Goal: Complete application form: Complete application form

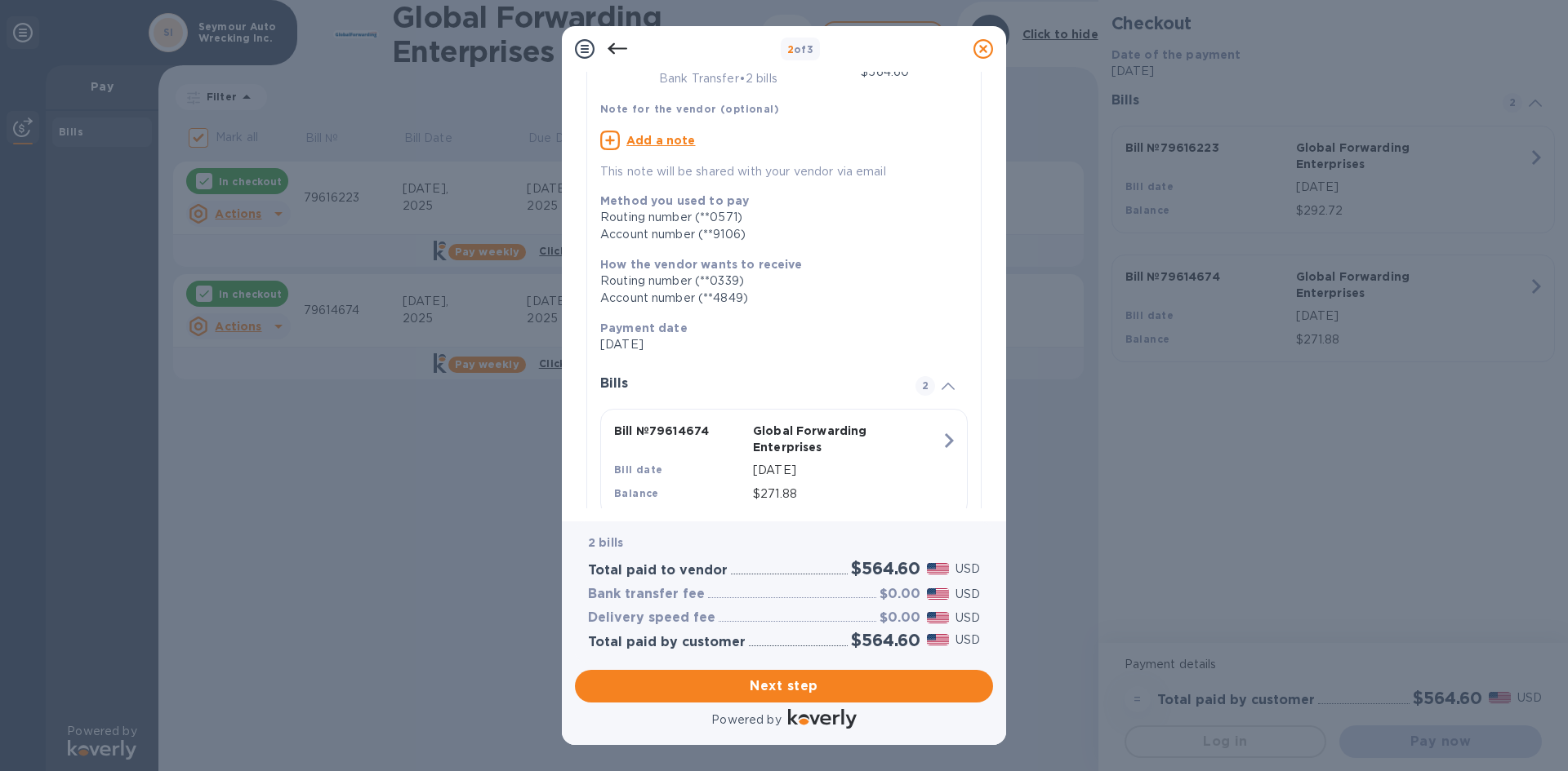
scroll to position [282, 0]
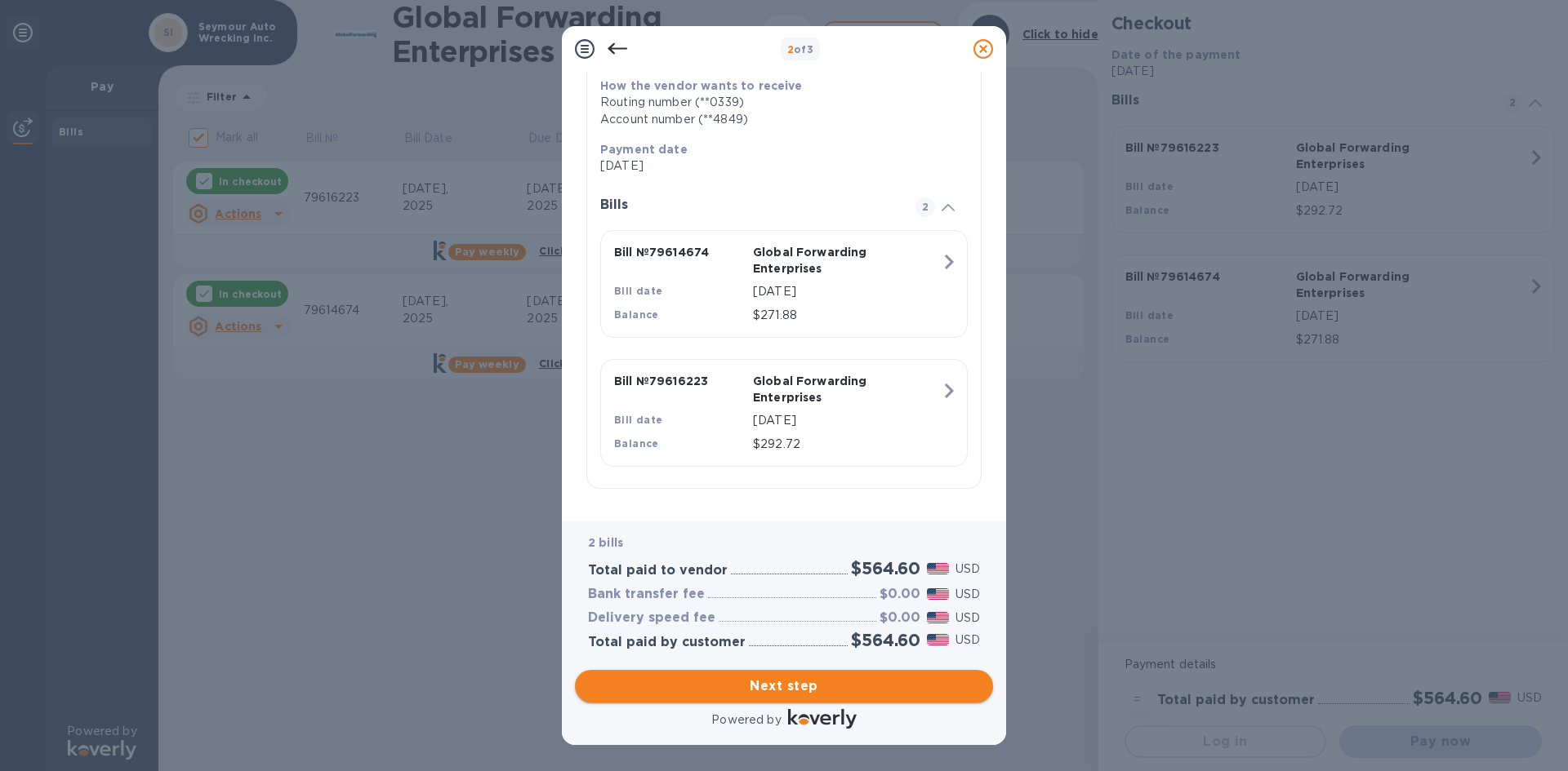
click at [780, 686] on span "Next step" at bounding box center [784, 686] width 392 height 19
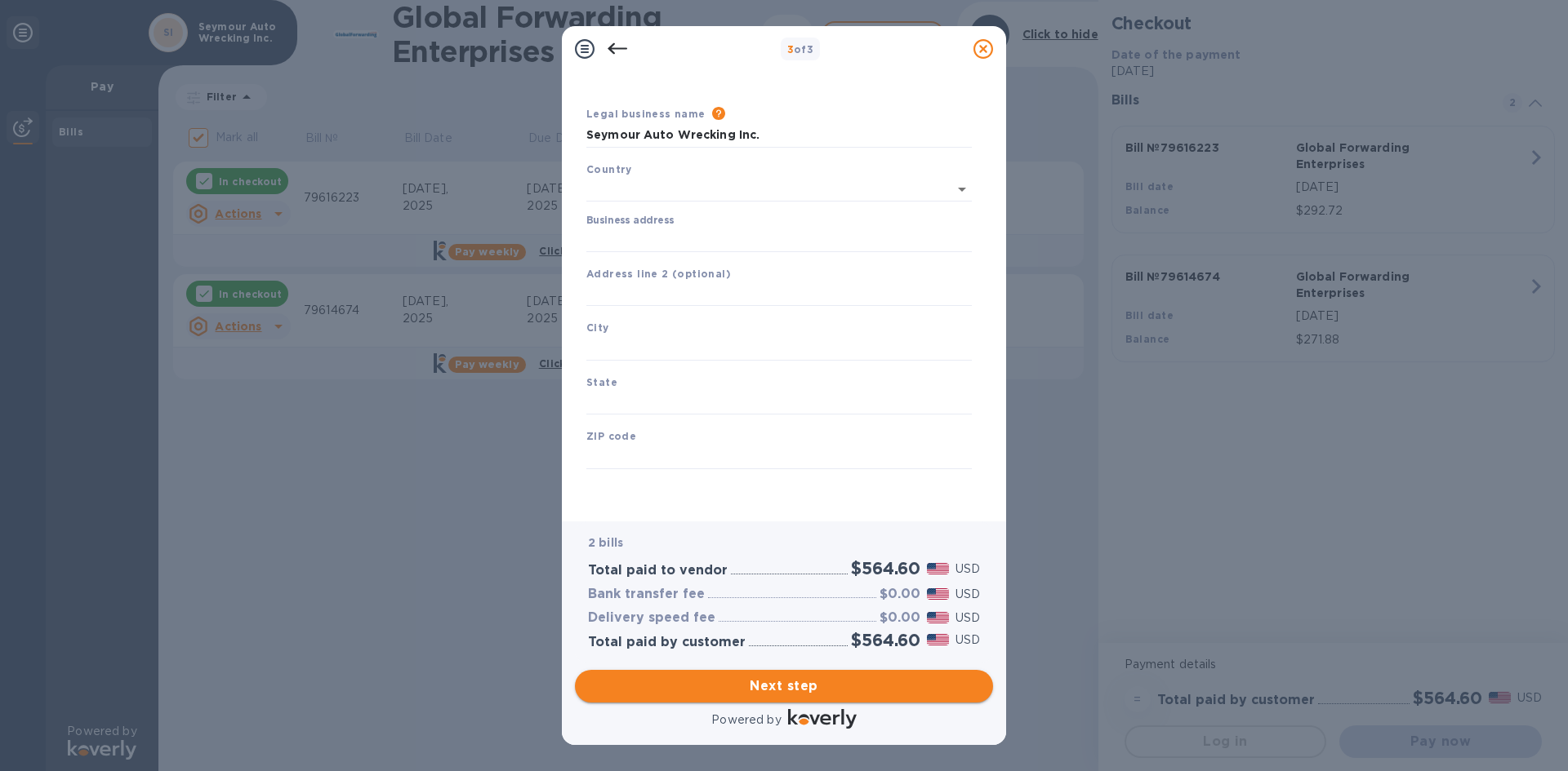
type input "[GEOGRAPHIC_DATA]"
click at [627, 240] on input "Business address" at bounding box center [779, 240] width 386 height 24
type input "Seymour Auto Wrecking Inc"
click at [674, 294] on input "text" at bounding box center [779, 295] width 386 height 24
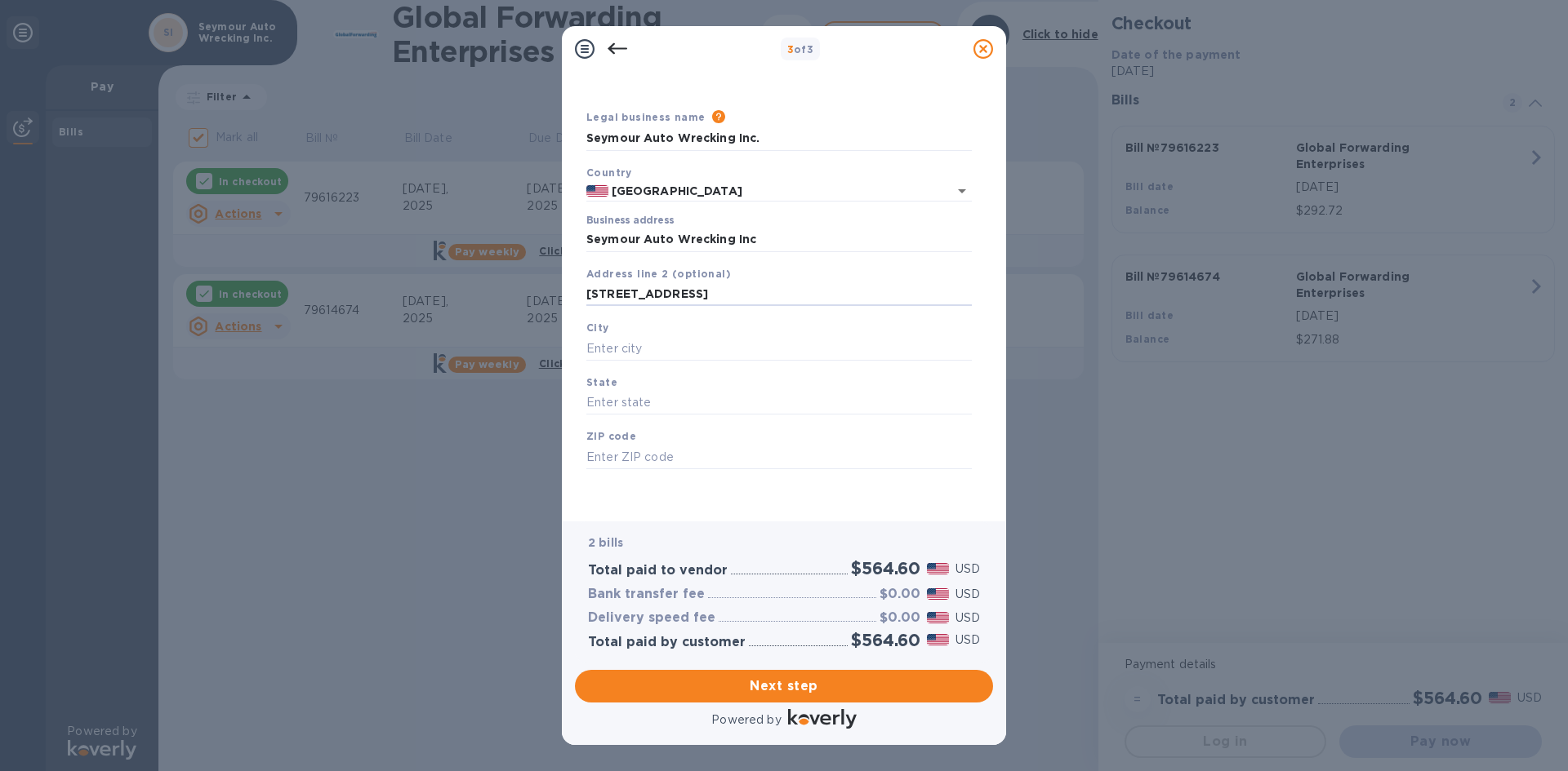
type input "[STREET_ADDRESS]"
type input "[PERSON_NAME]"
type input "CT"
type input "06483"
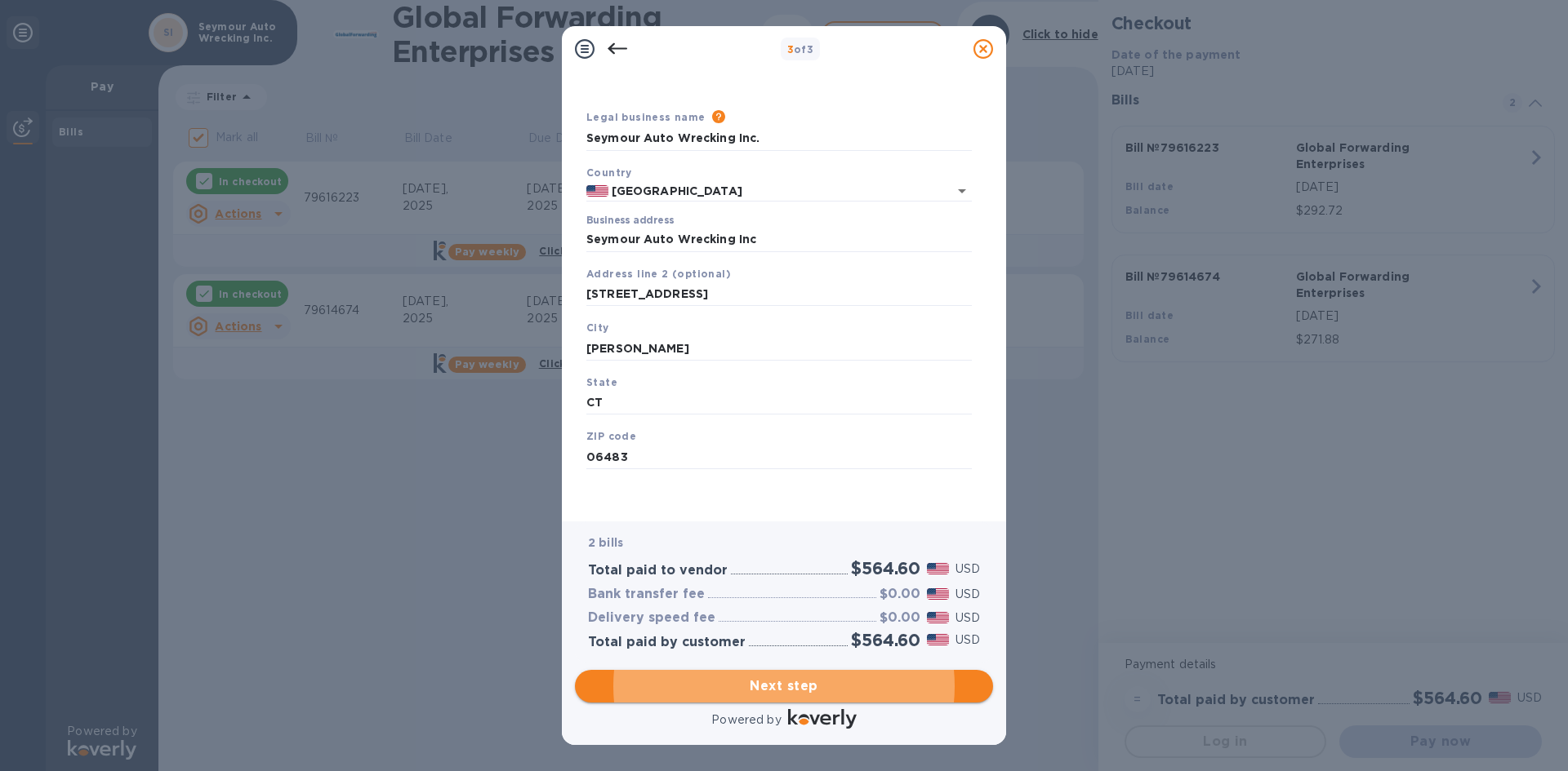
click at [794, 686] on span "Next step" at bounding box center [784, 686] width 392 height 19
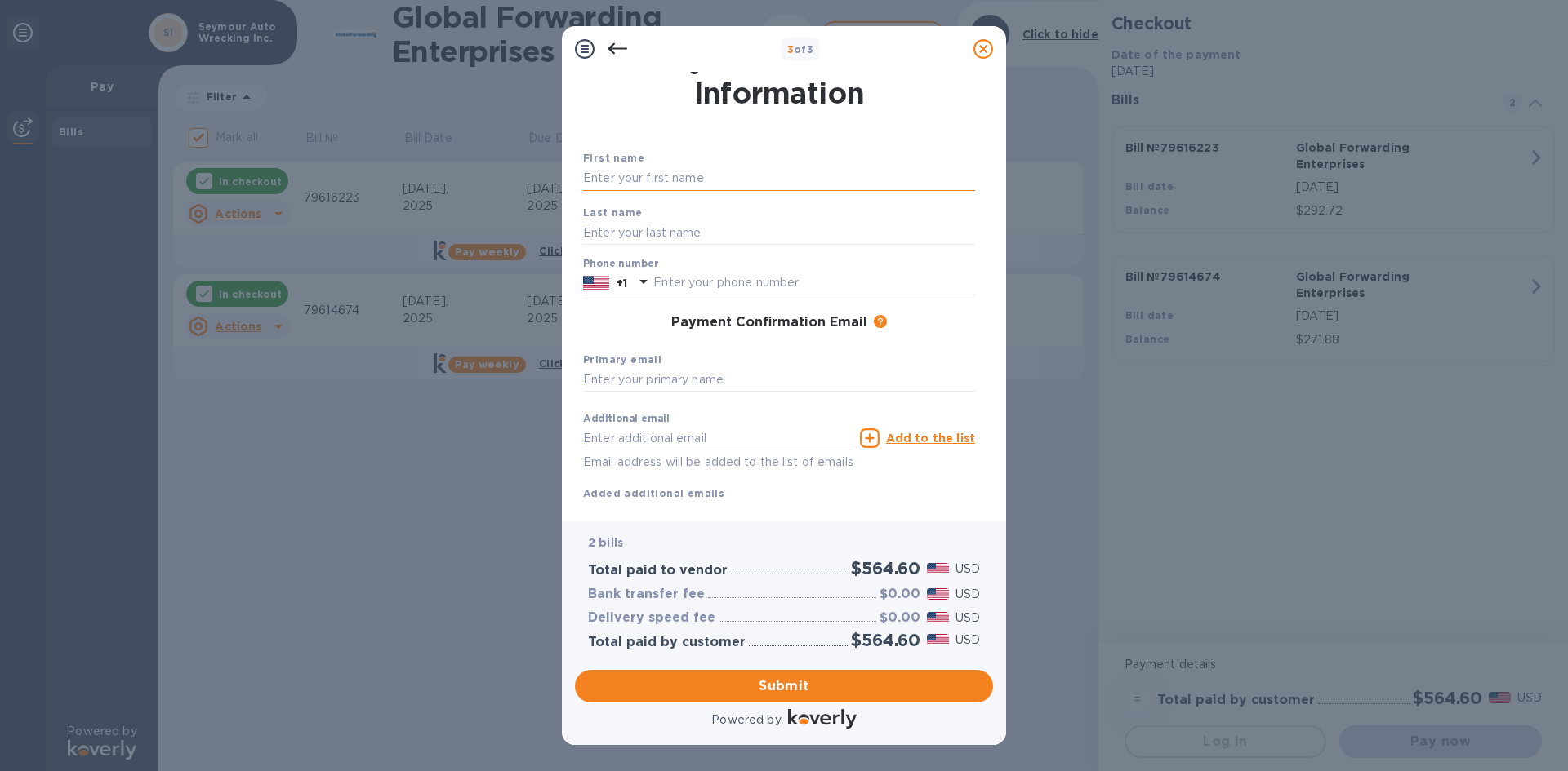
click at [661, 179] on input "text" at bounding box center [778, 179] width 392 height 24
type input "[PERSON_NAME]"
type input "2038882527"
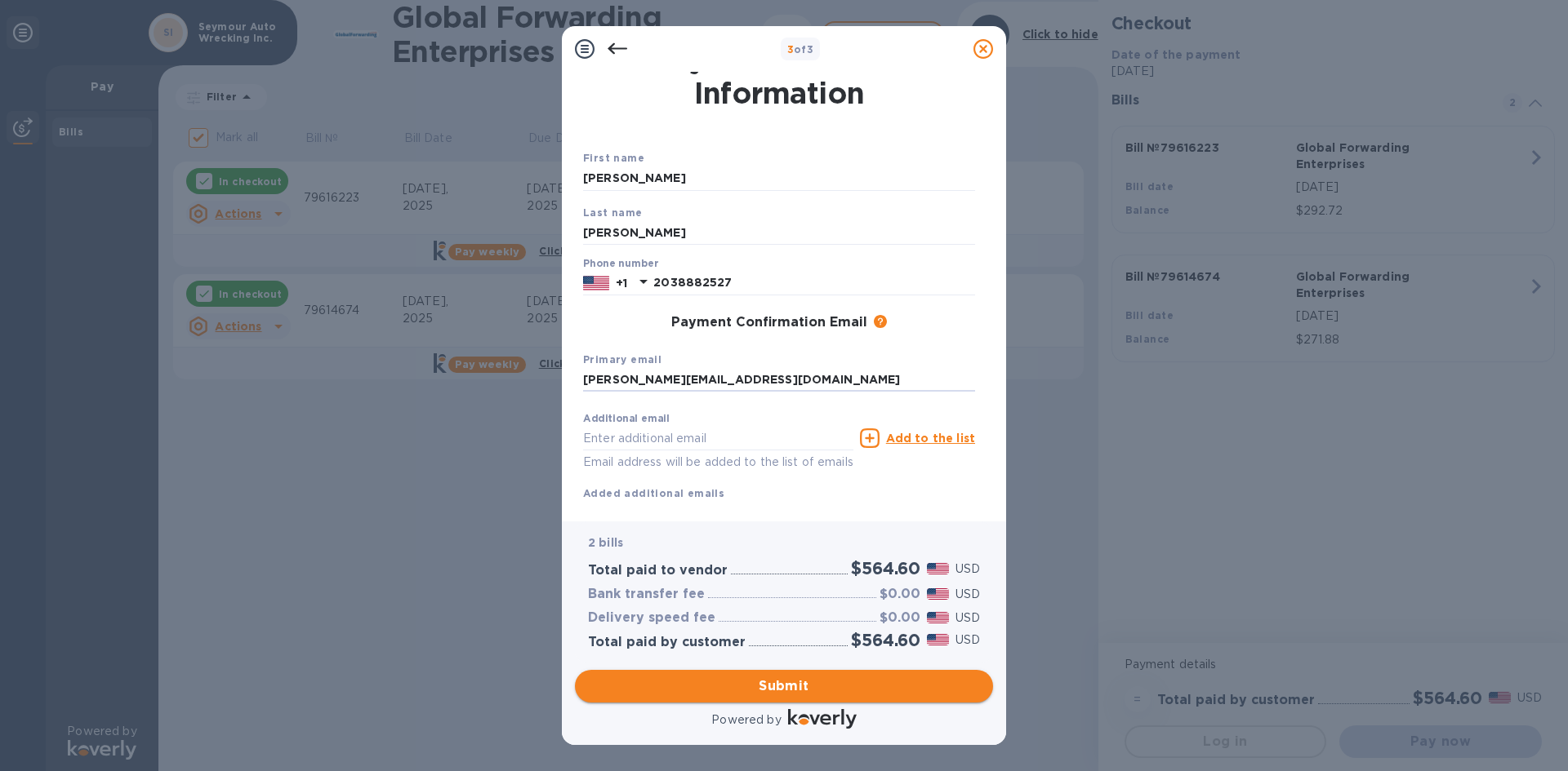
type input "[PERSON_NAME][EMAIL_ADDRESS][DOMAIN_NAME]"
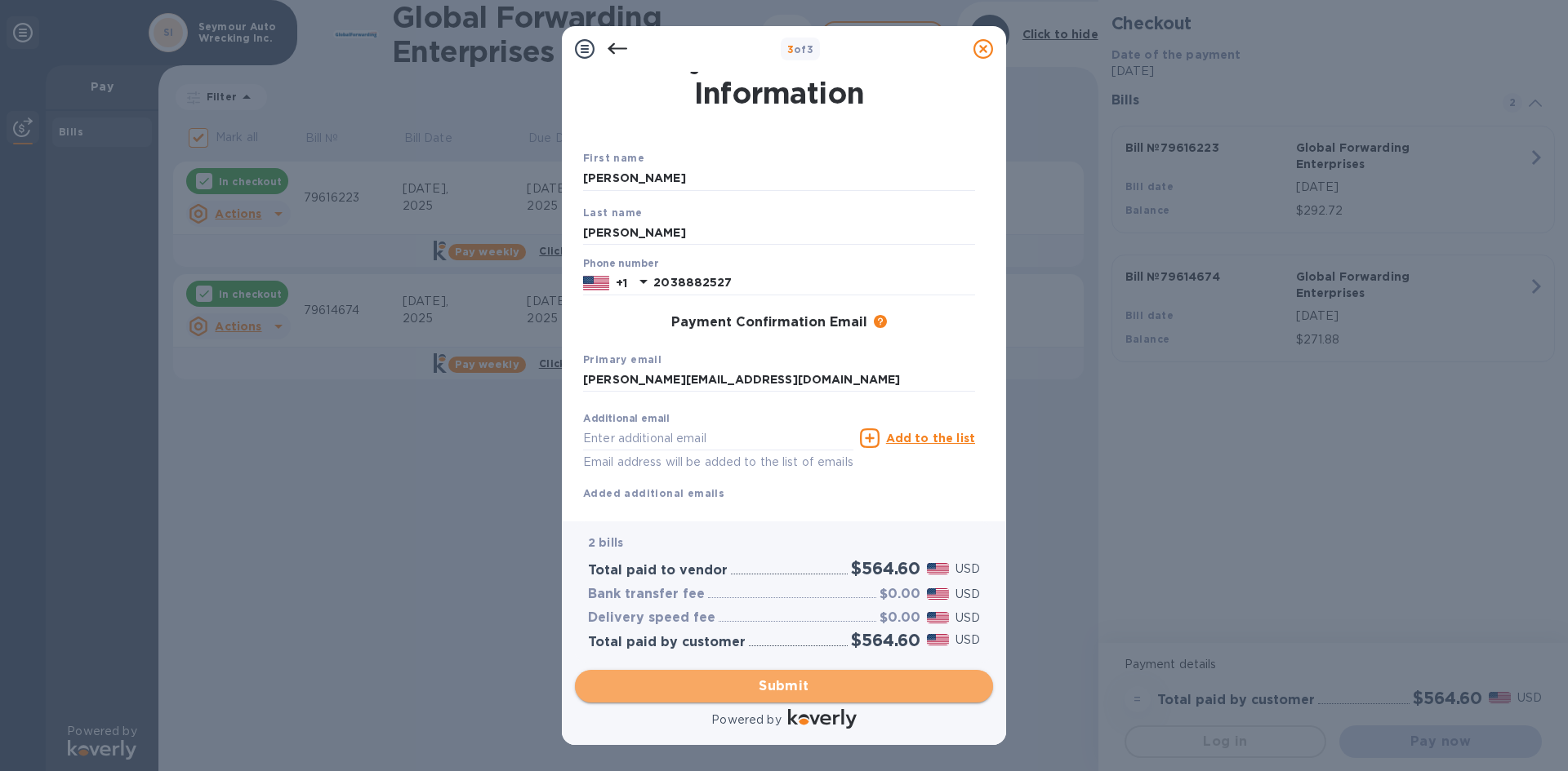
click at [817, 679] on span "Submit" at bounding box center [784, 686] width 392 height 19
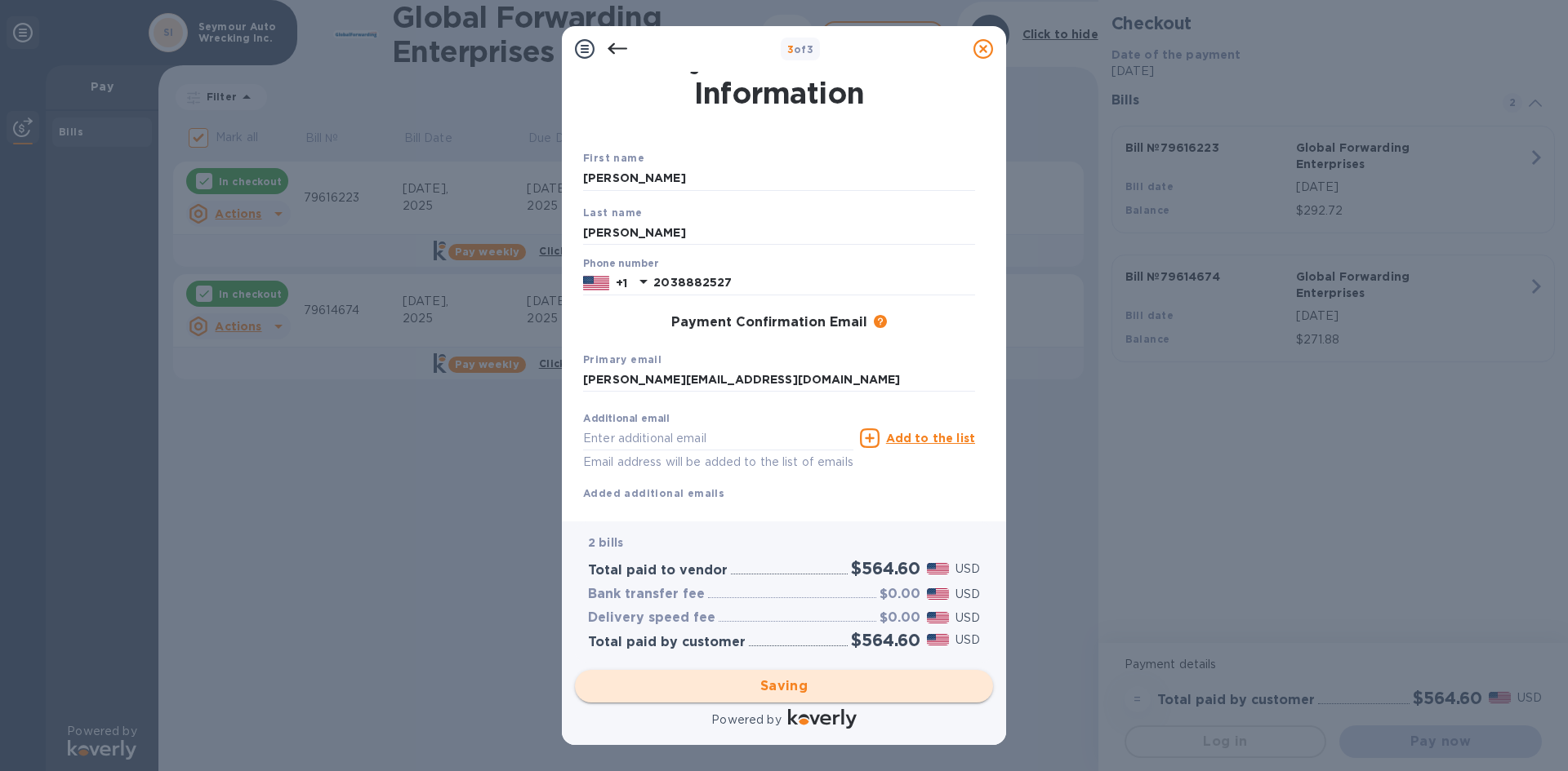
checkbox input "false"
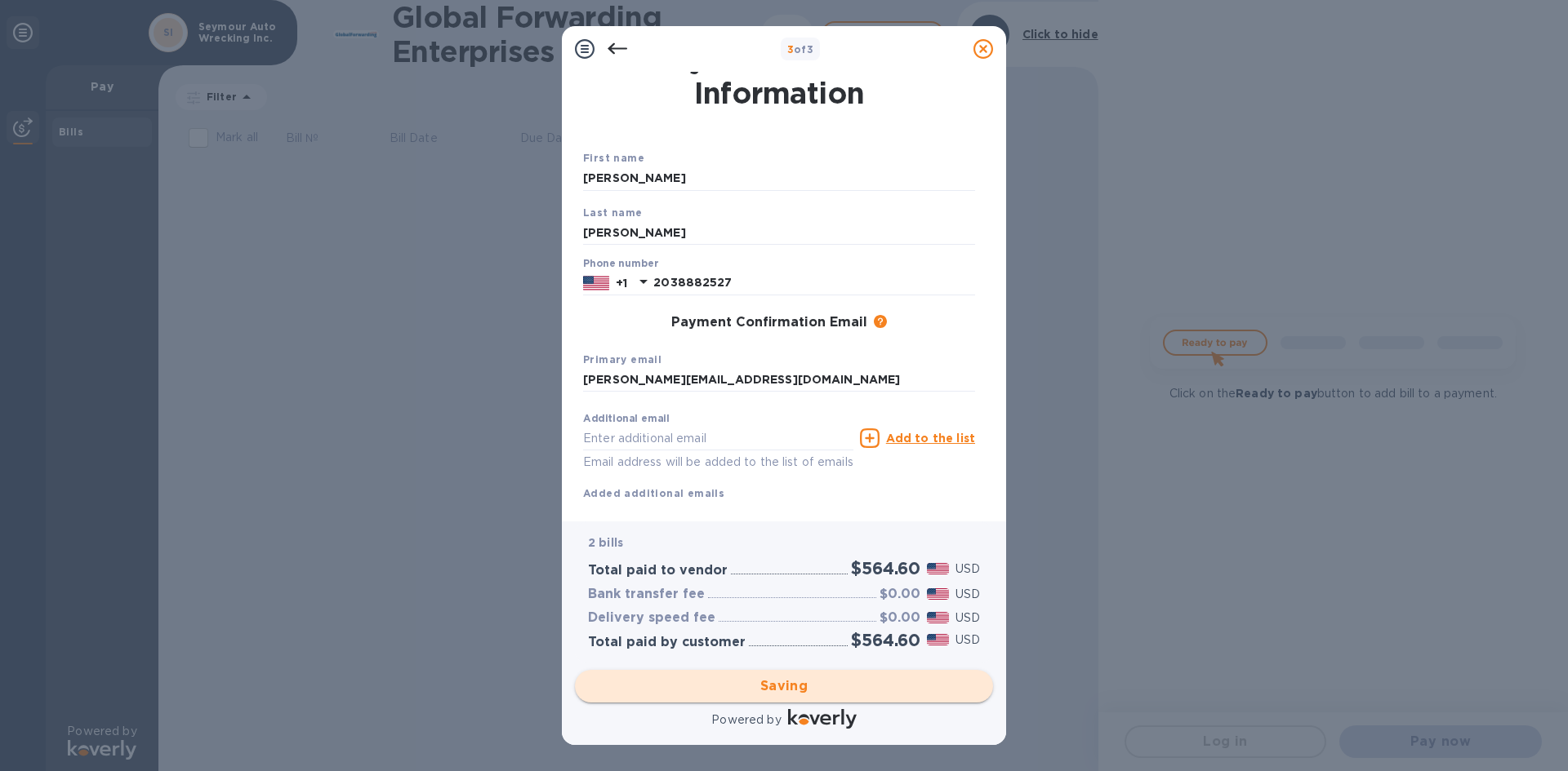
scroll to position [0, 0]
